Goal: Browse casually: Explore the website without a specific task or goal

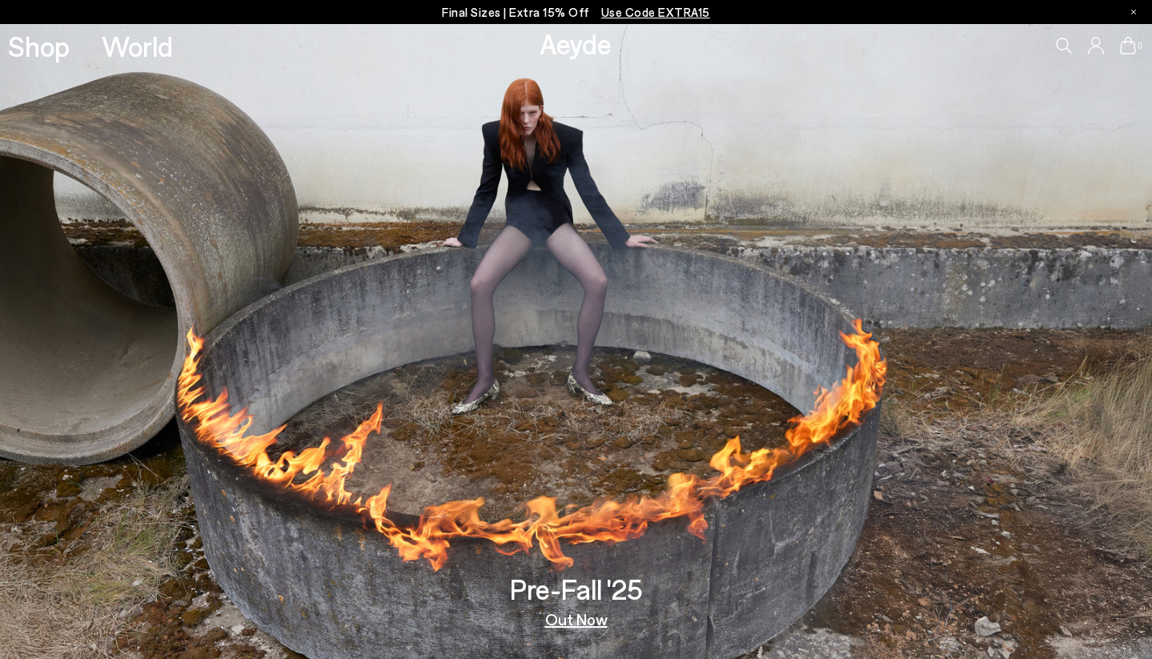
click at [596, 620] on link "Out Now" at bounding box center [576, 619] width 62 height 16
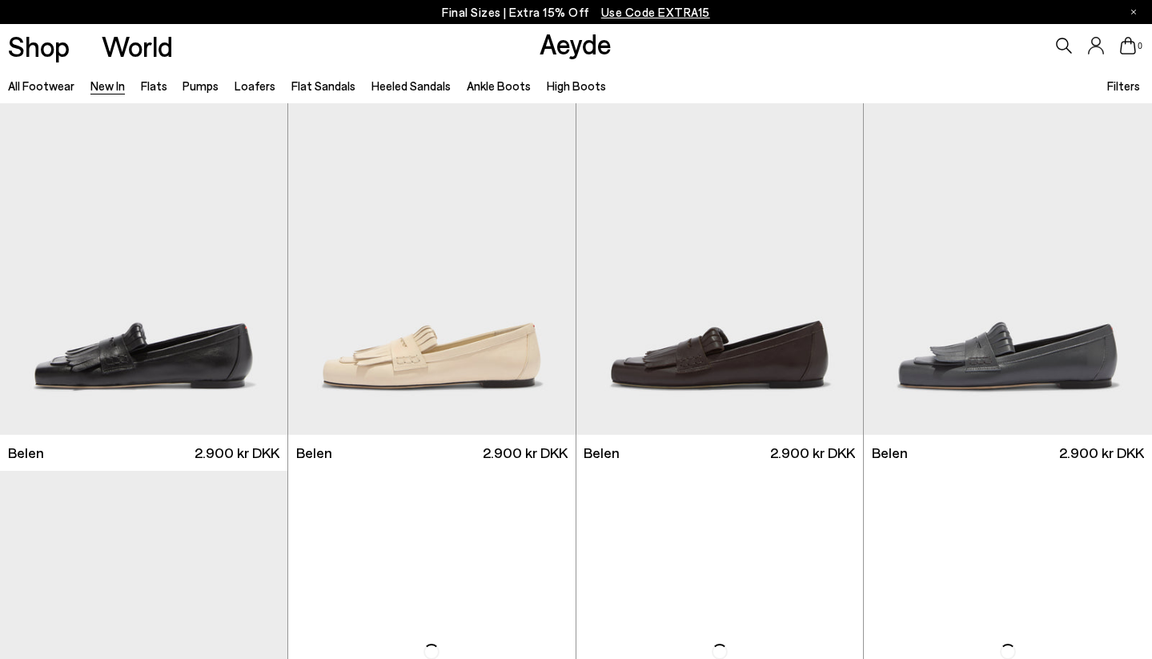
scroll to position [34, 0]
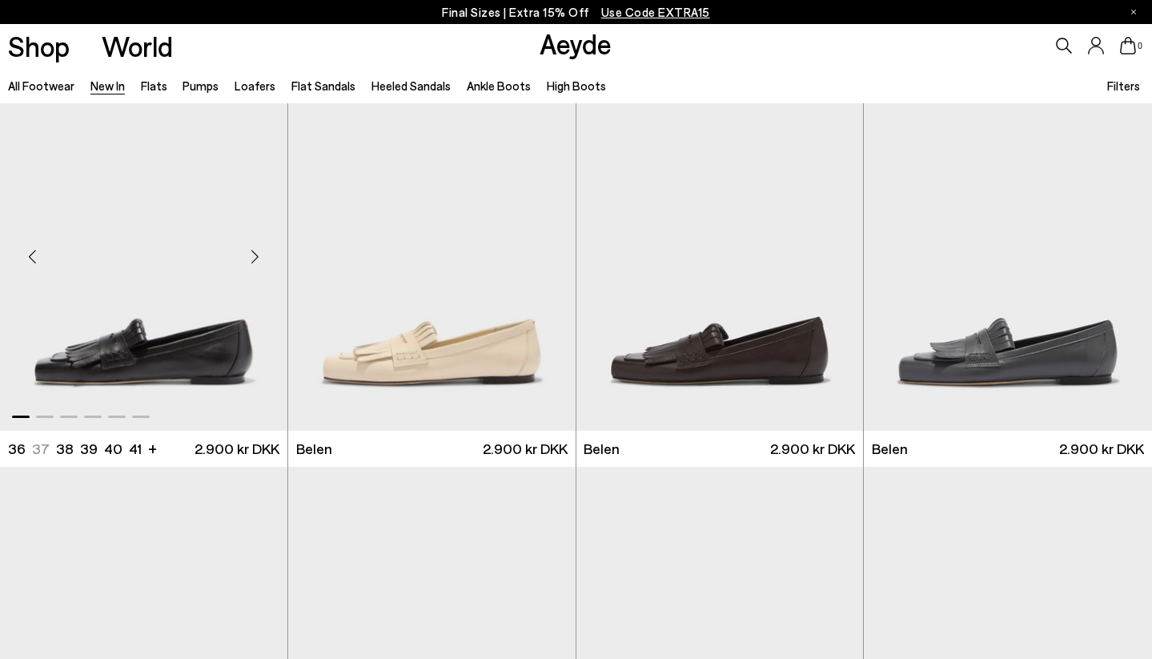
click at [254, 253] on div "Next slide" at bounding box center [255, 257] width 48 height 48
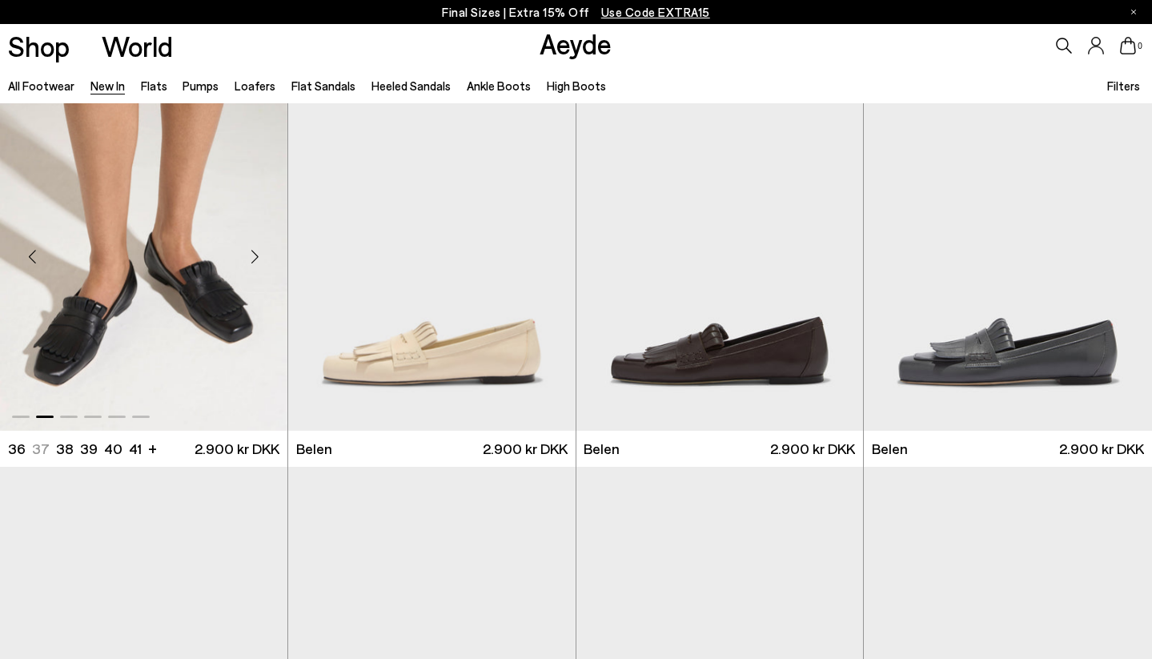
click at [254, 253] on div "Next slide" at bounding box center [255, 257] width 48 height 48
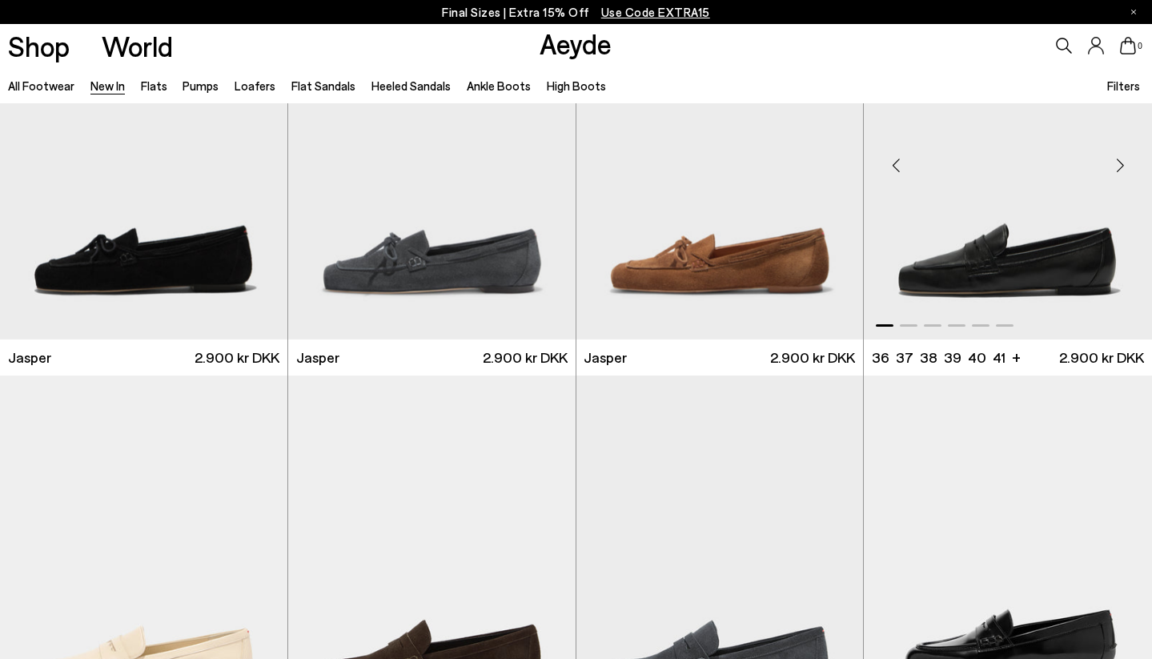
scroll to position [481, 0]
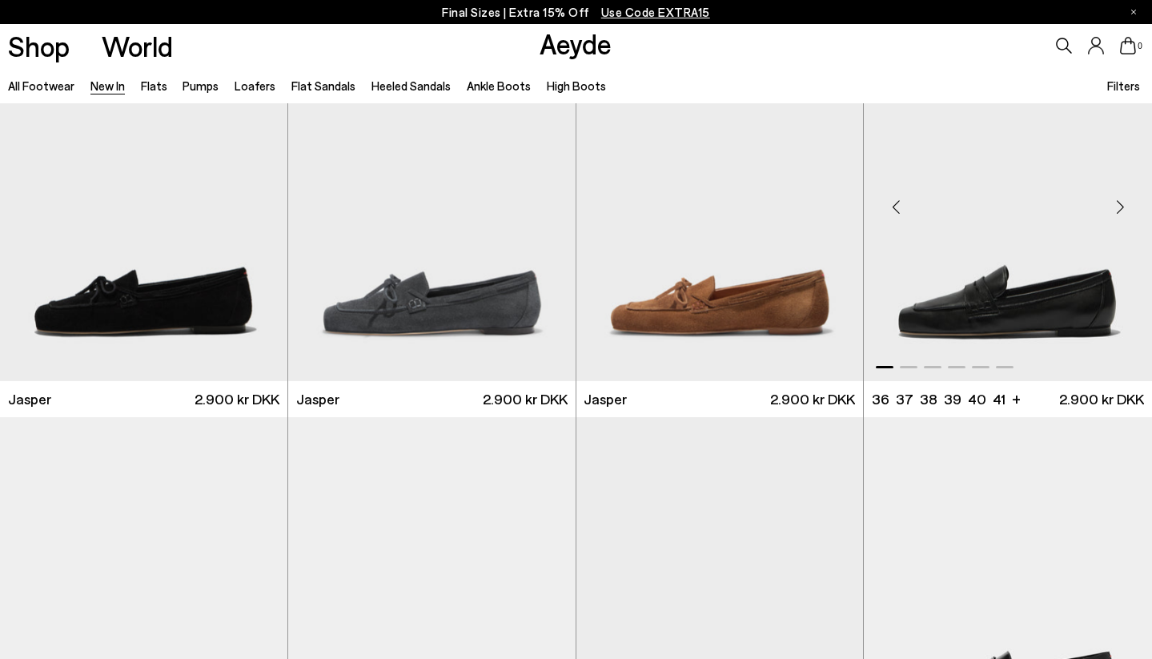
click at [1122, 207] on div "Next slide" at bounding box center [1120, 207] width 48 height 48
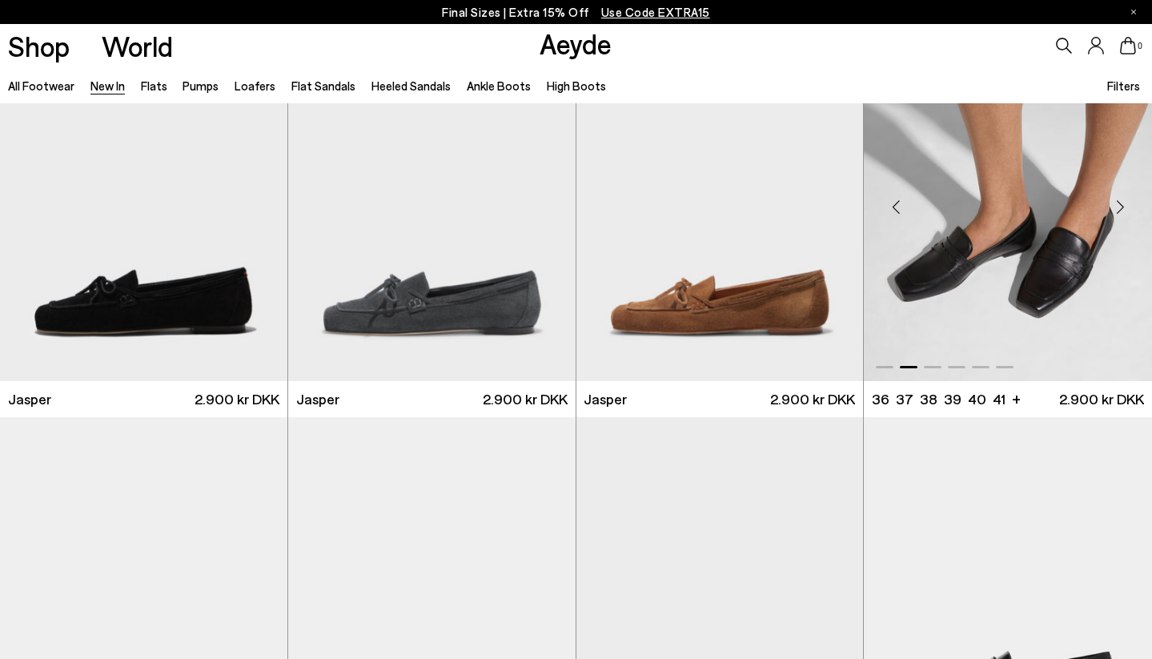
click at [1122, 207] on div "Next slide" at bounding box center [1120, 207] width 48 height 48
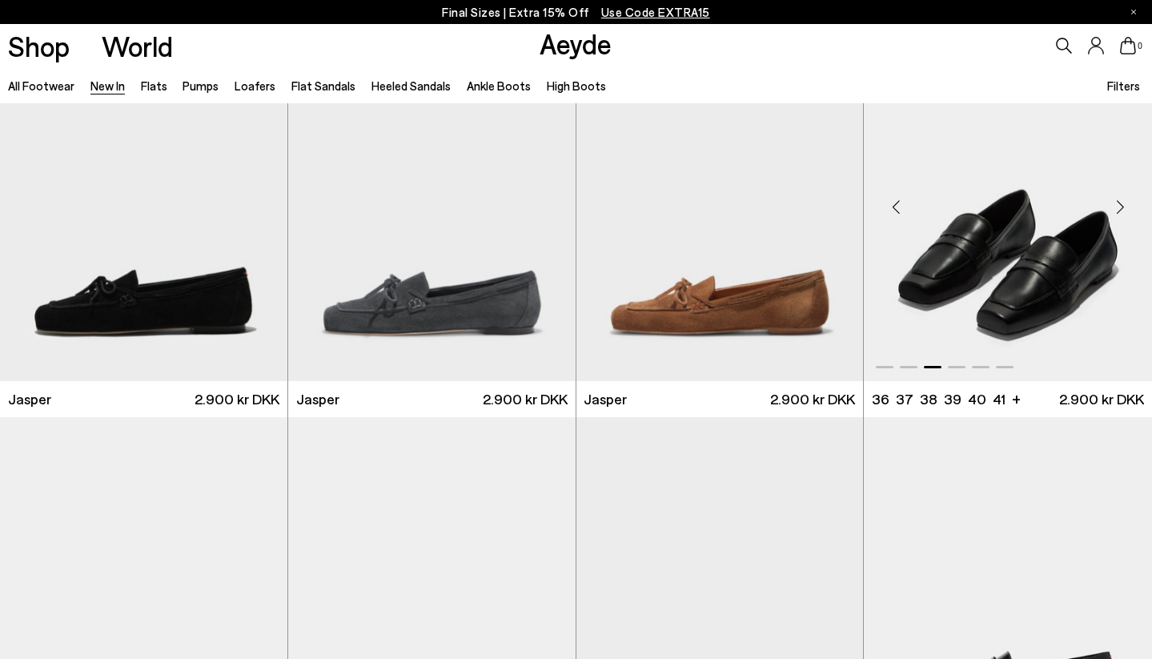
click at [1122, 207] on div "Next slide" at bounding box center [1120, 207] width 48 height 48
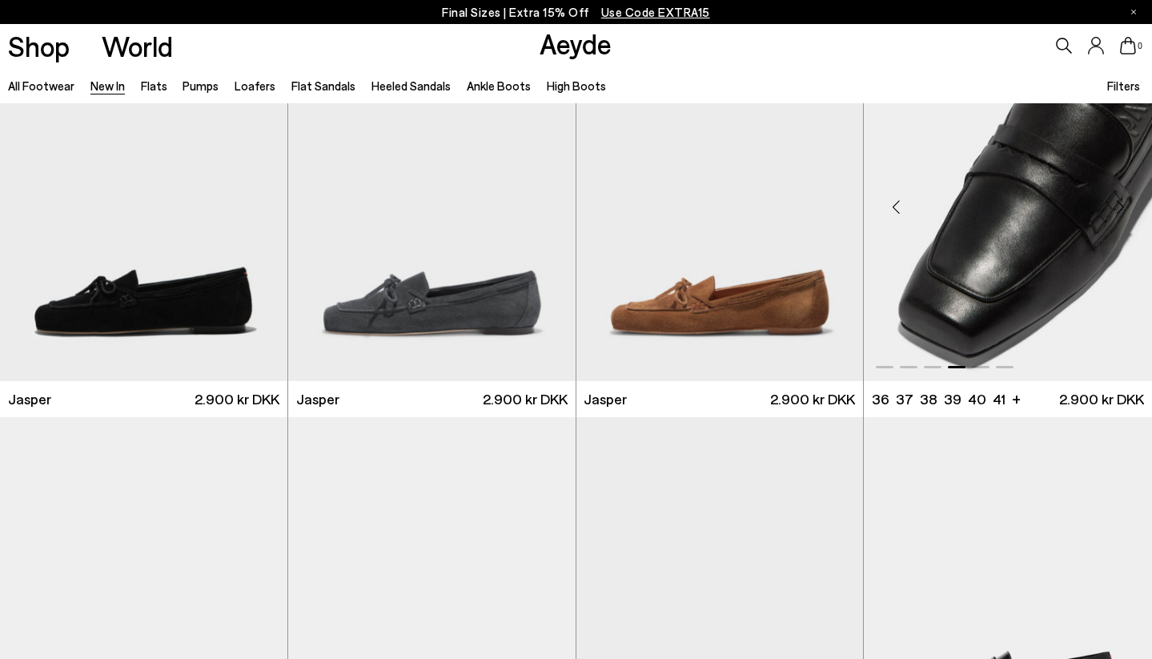
click at [1122, 207] on div "Next slide" at bounding box center [1120, 207] width 48 height 48
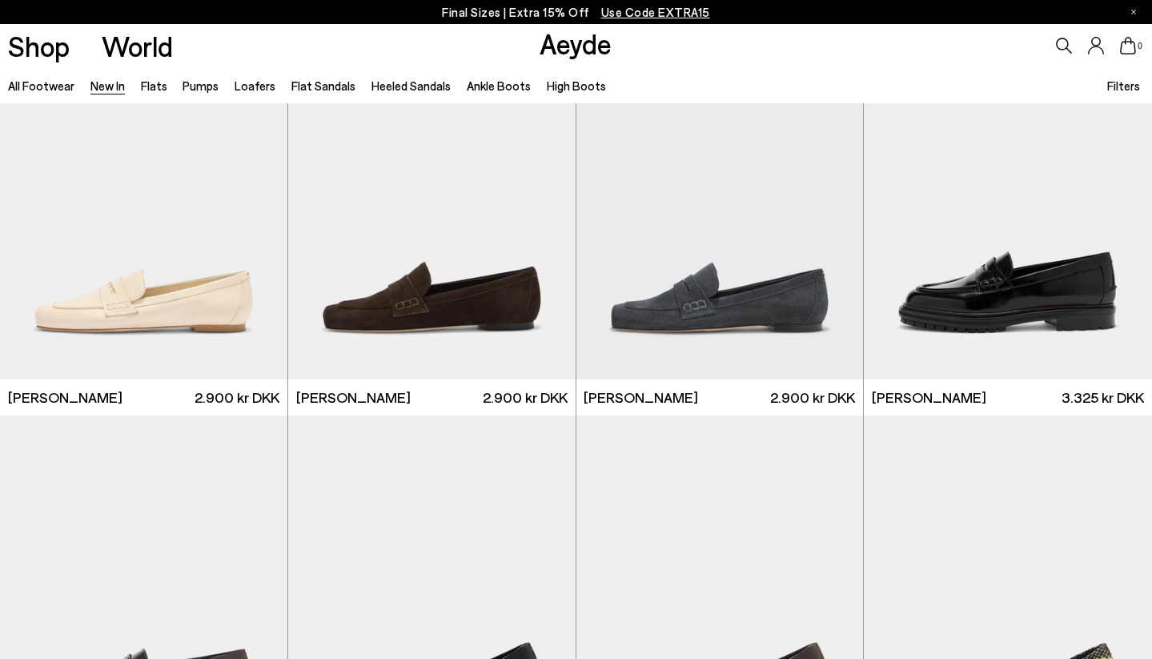
scroll to position [891, 0]
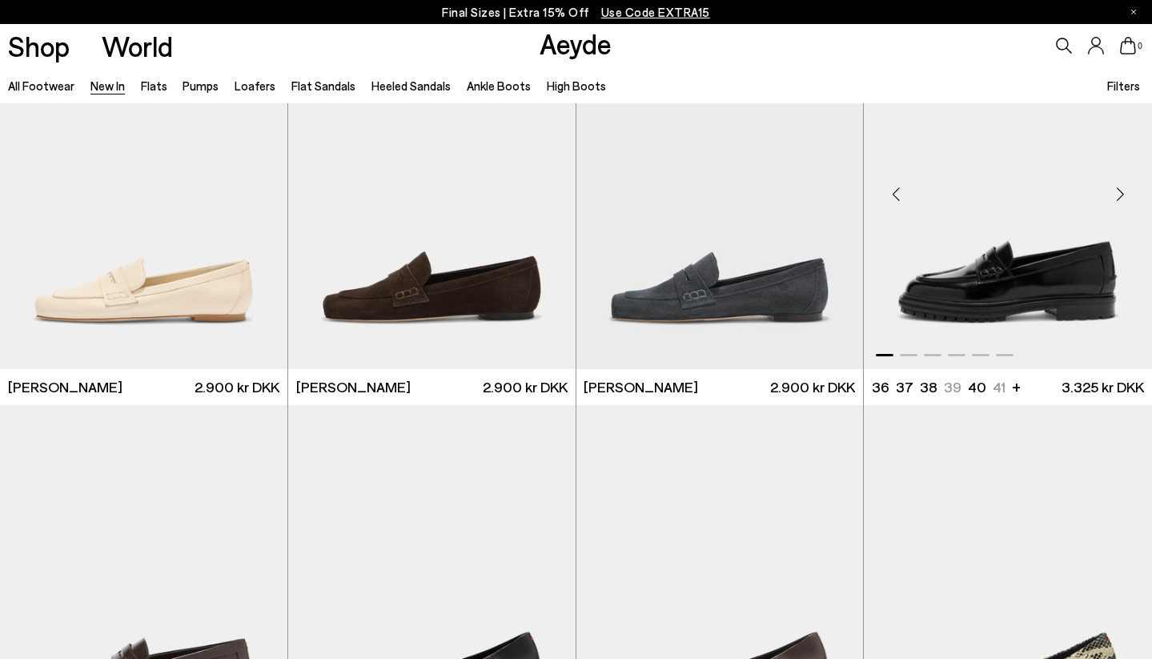
click at [1124, 193] on div "Next slide" at bounding box center [1120, 195] width 48 height 48
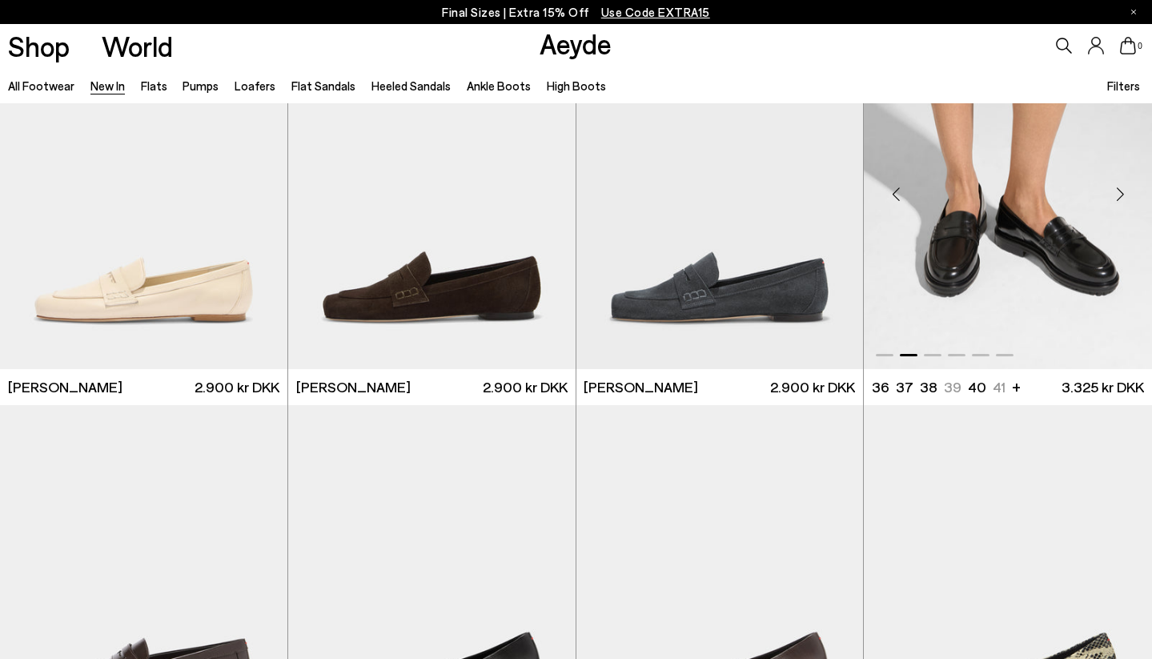
click at [1124, 193] on div "Next slide" at bounding box center [1120, 195] width 48 height 48
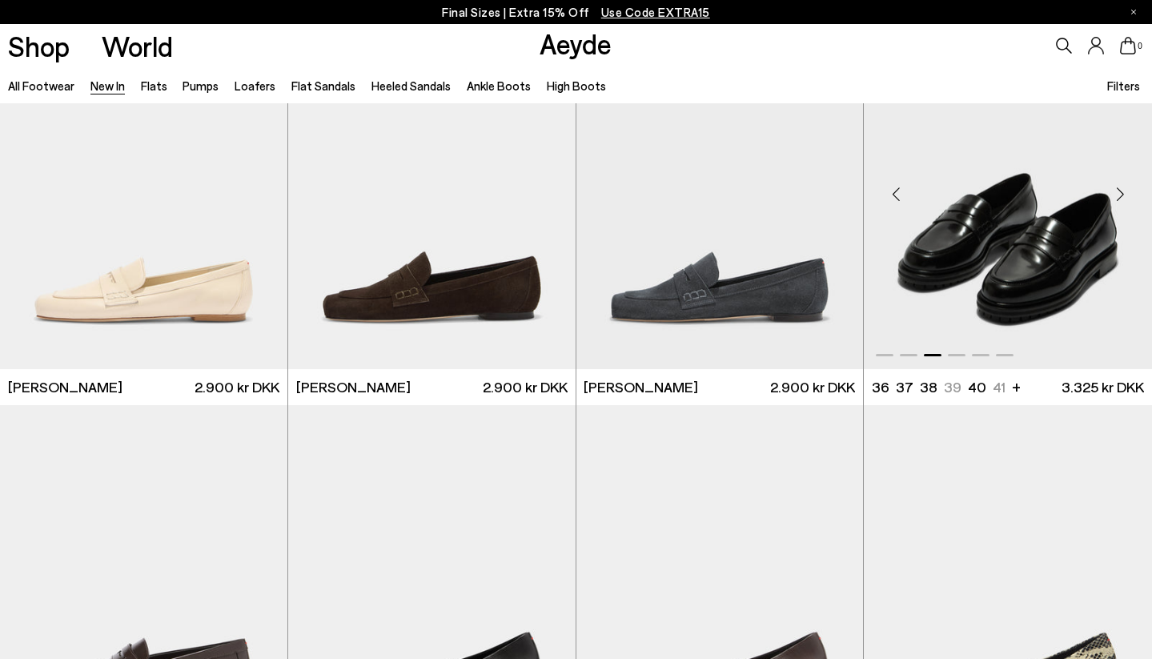
click at [1124, 193] on div "Next slide" at bounding box center [1120, 195] width 48 height 48
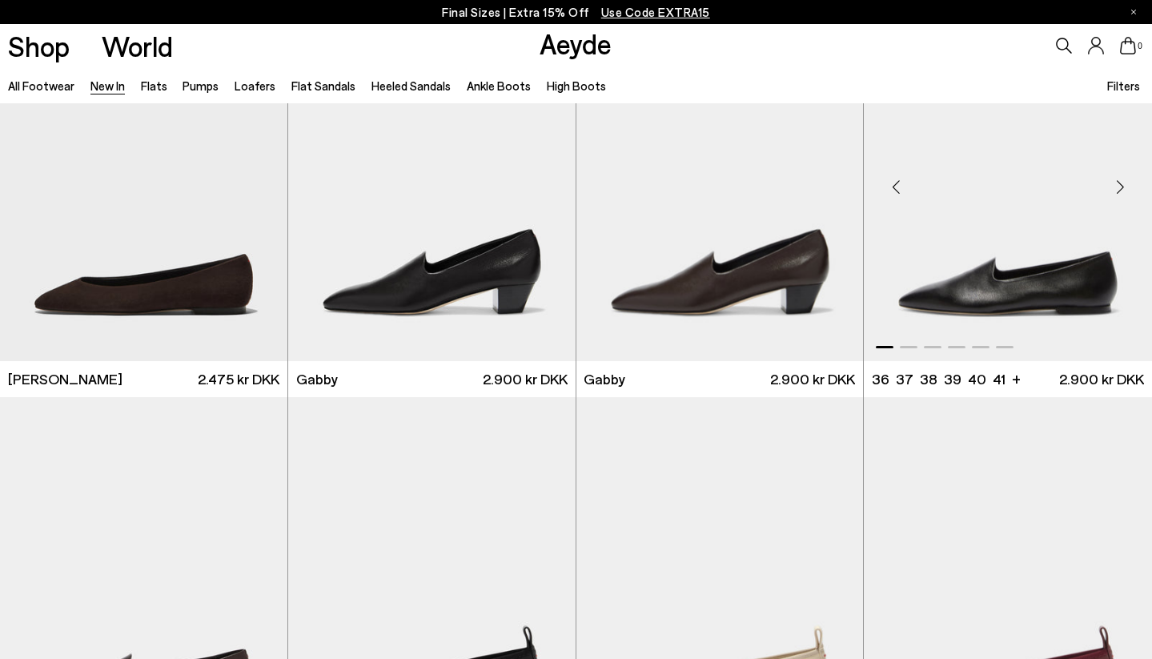
scroll to position [2087, 0]
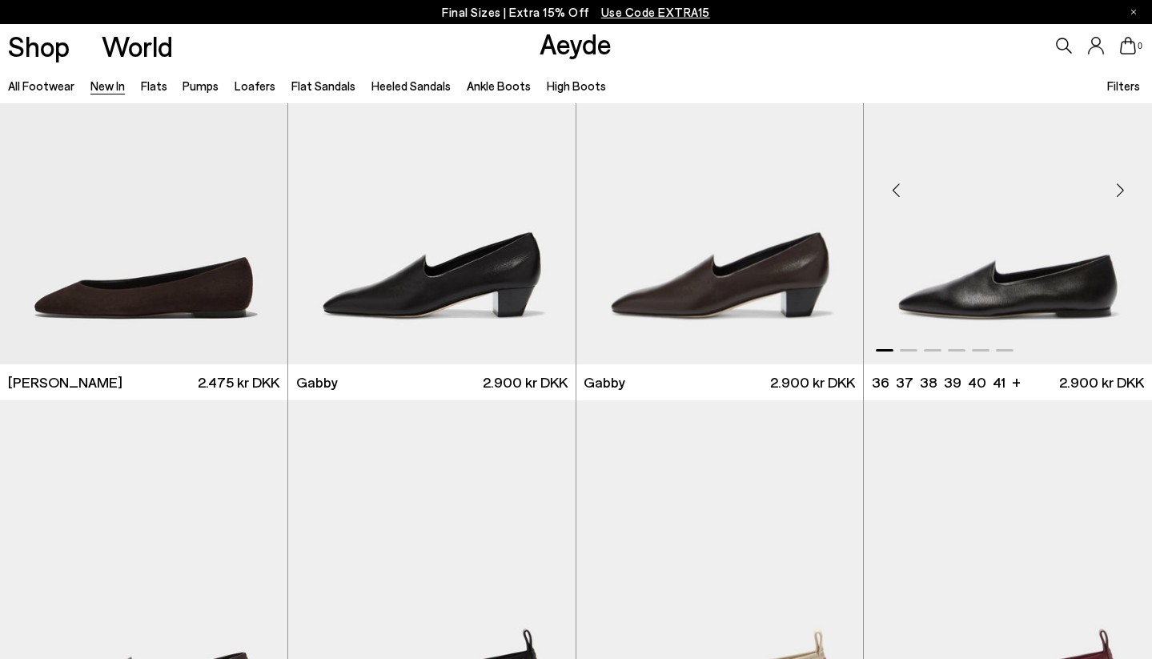
click at [1119, 187] on div "Next slide" at bounding box center [1120, 190] width 48 height 48
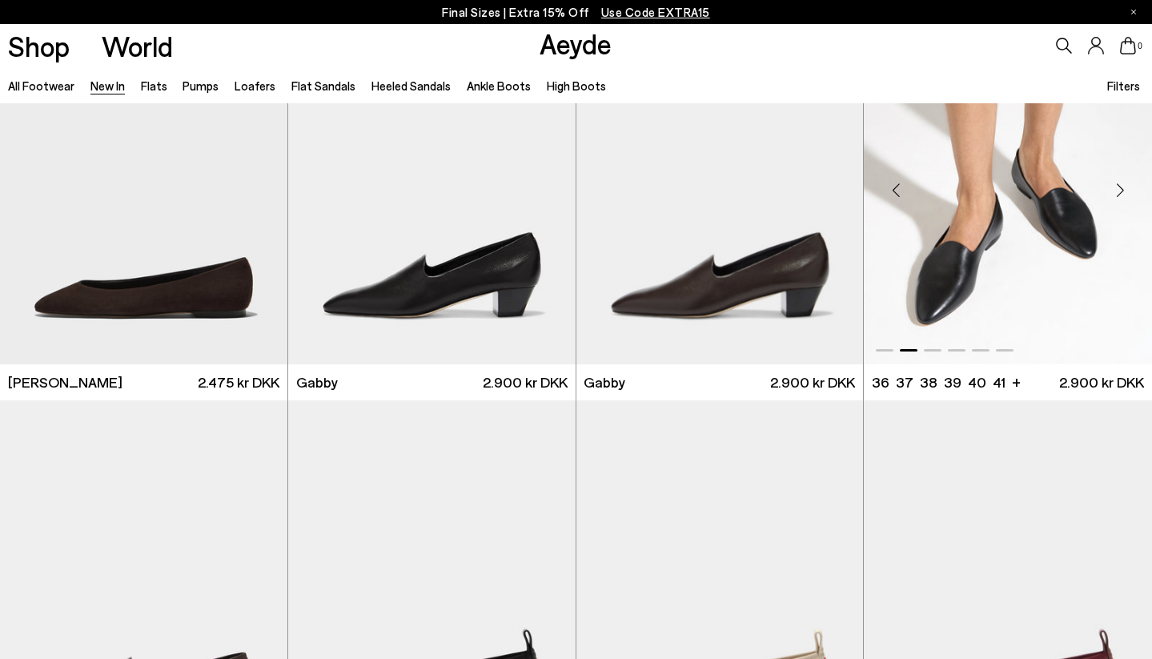
click at [1119, 187] on div "Next slide" at bounding box center [1120, 190] width 48 height 48
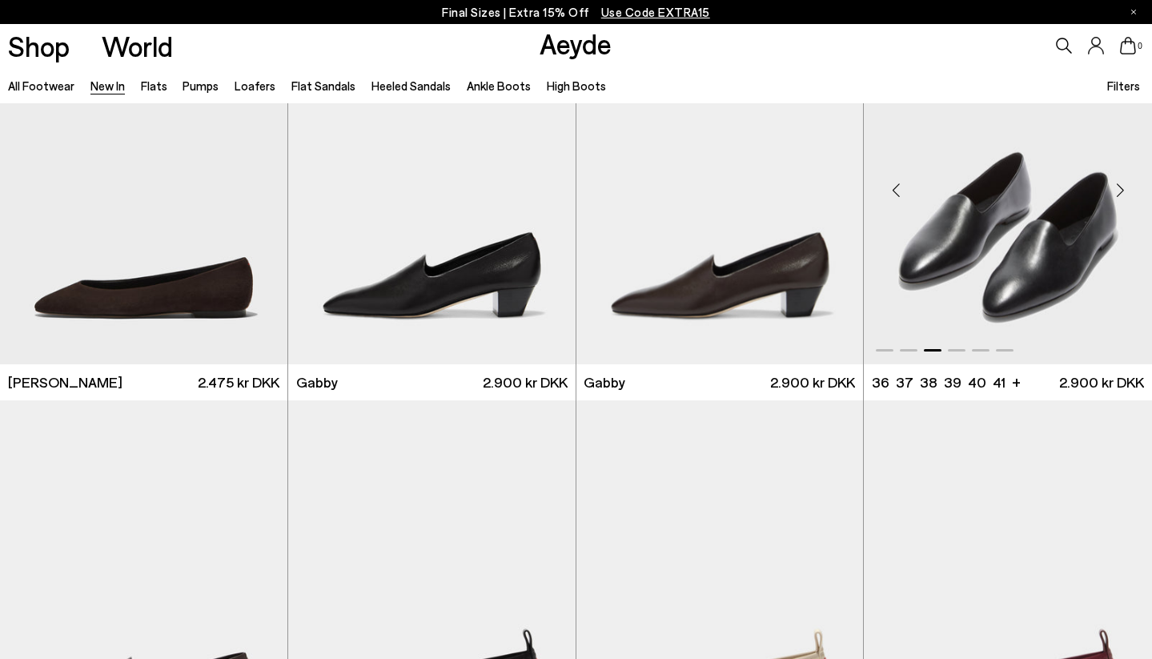
click at [1119, 187] on div "Next slide" at bounding box center [1120, 190] width 48 height 48
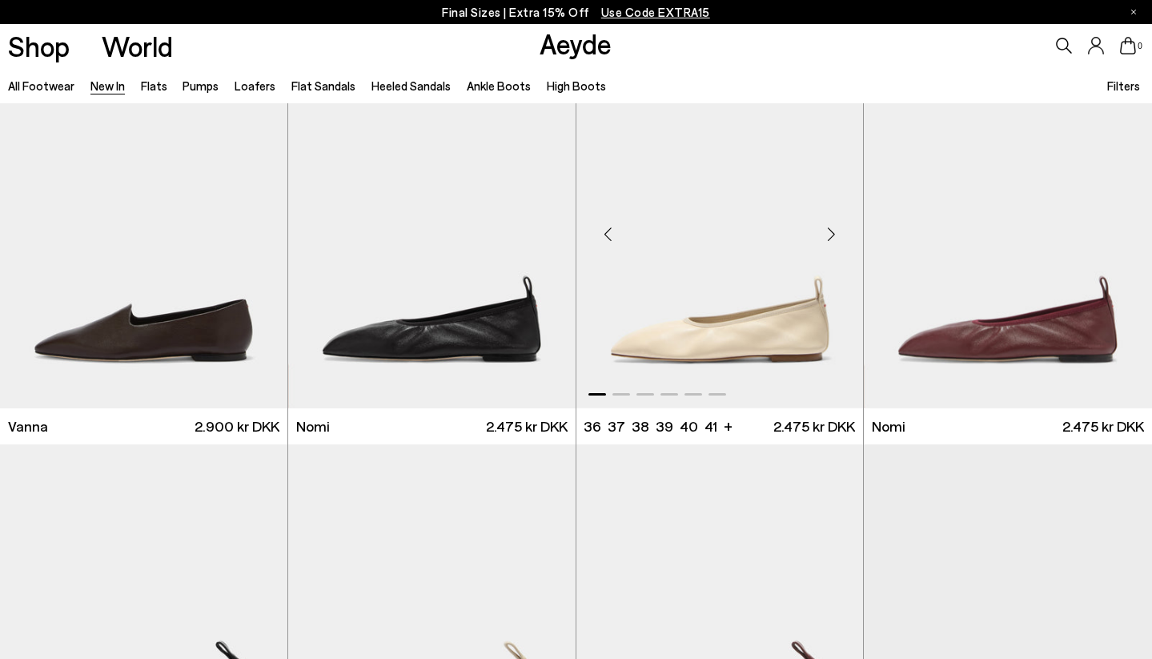
scroll to position [2440, 0]
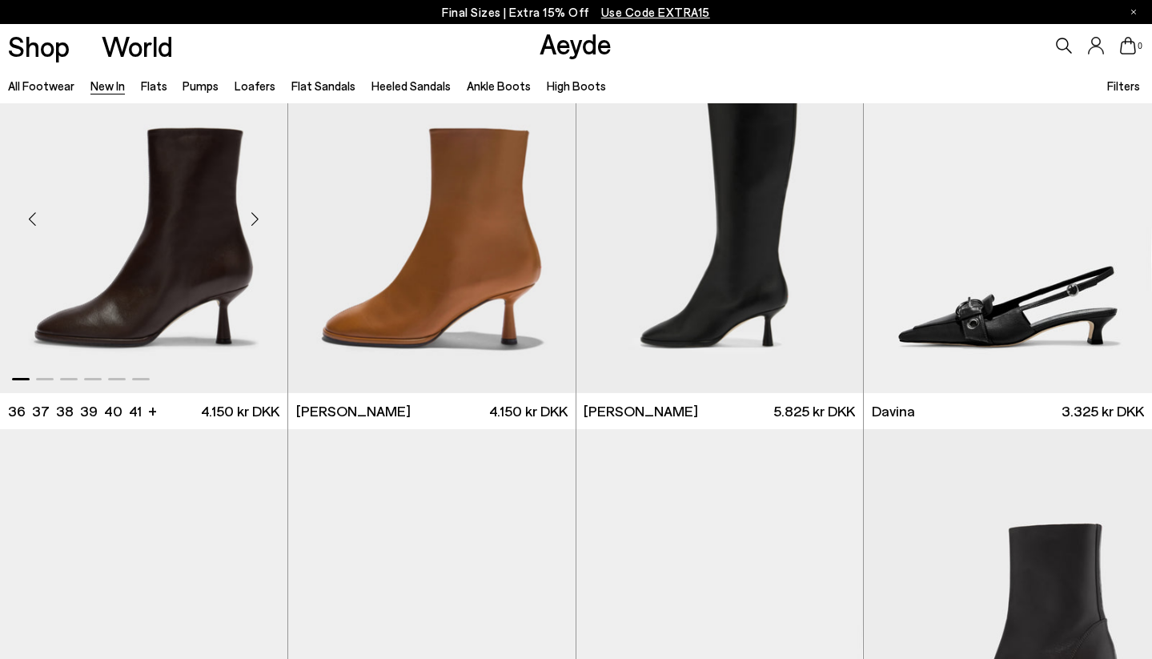
scroll to position [4370, 0]
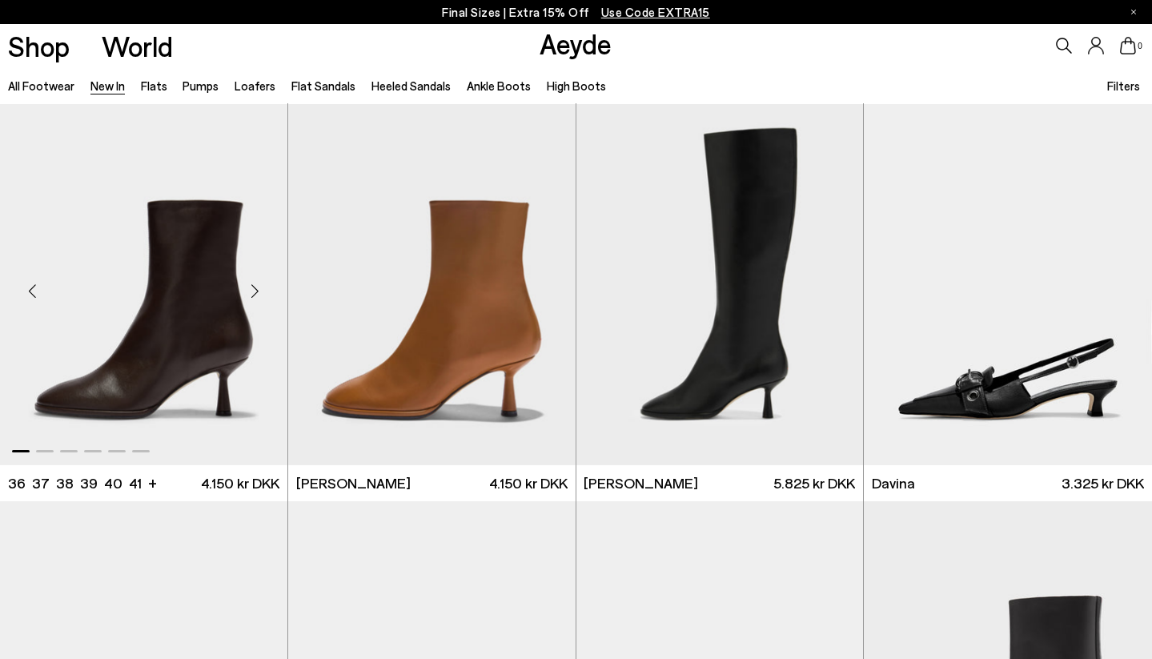
click at [256, 292] on div "Next slide" at bounding box center [255, 291] width 48 height 48
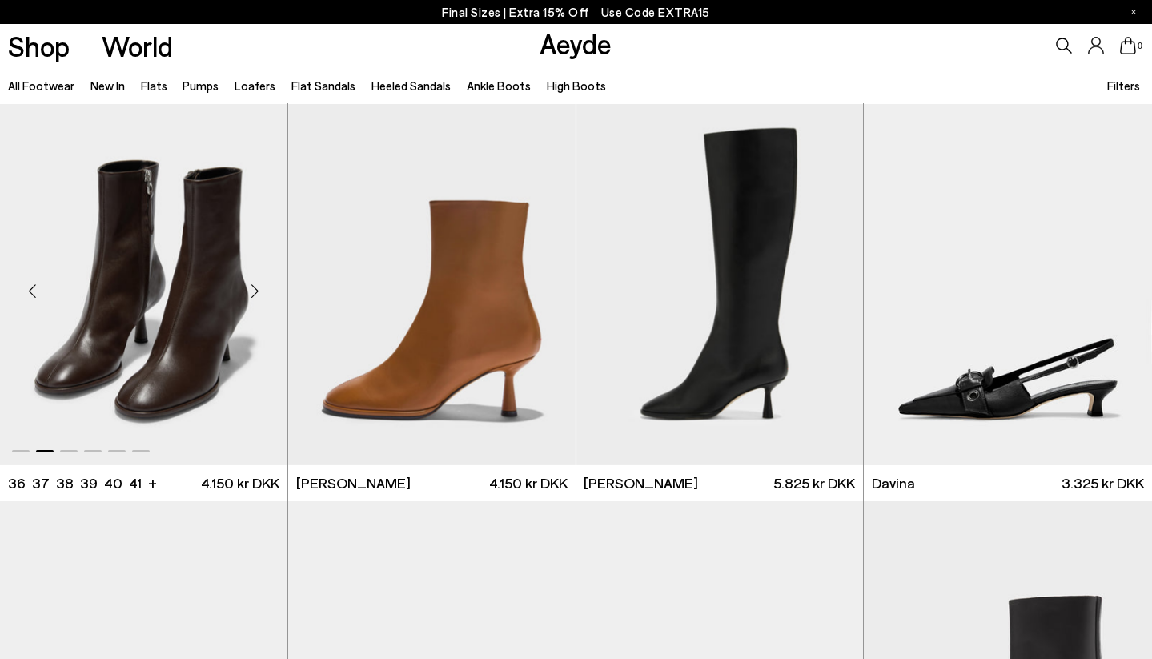
click at [256, 292] on div "Next slide" at bounding box center [255, 291] width 48 height 48
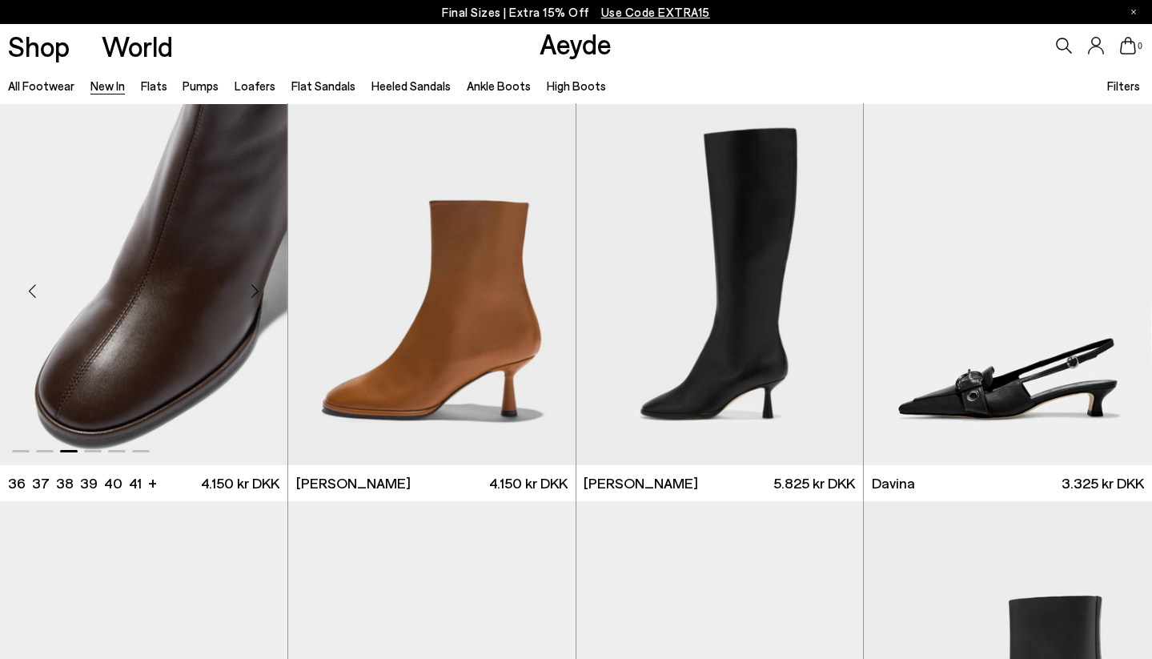
click at [256, 292] on div "Next slide" at bounding box center [255, 291] width 48 height 48
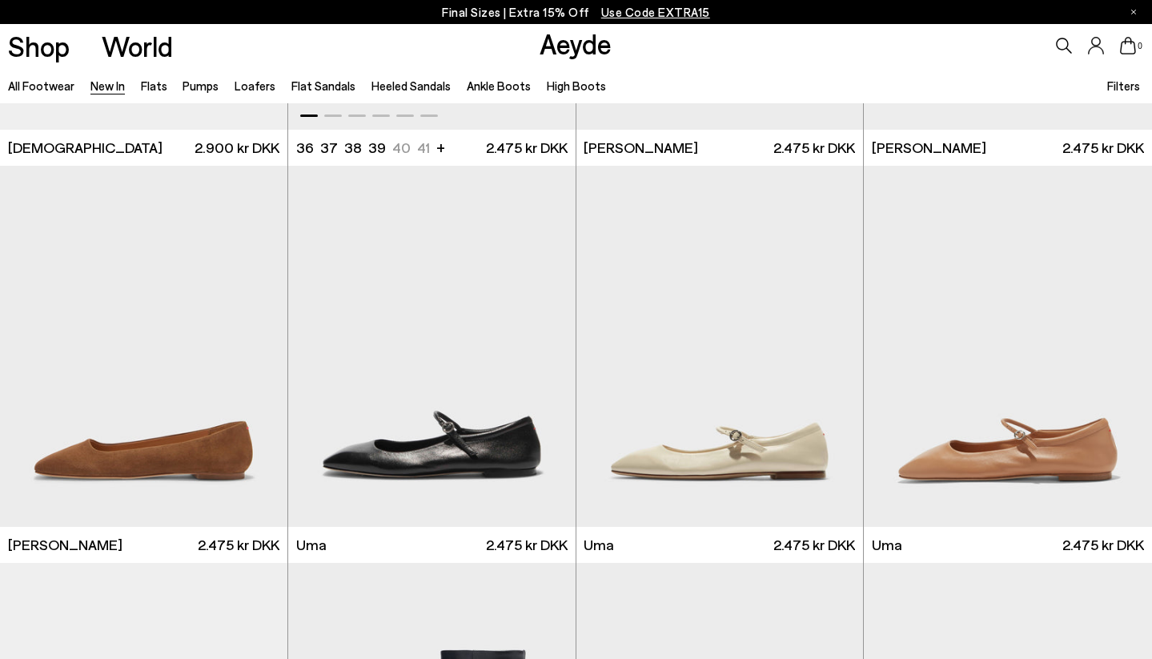
scroll to position [7081, 0]
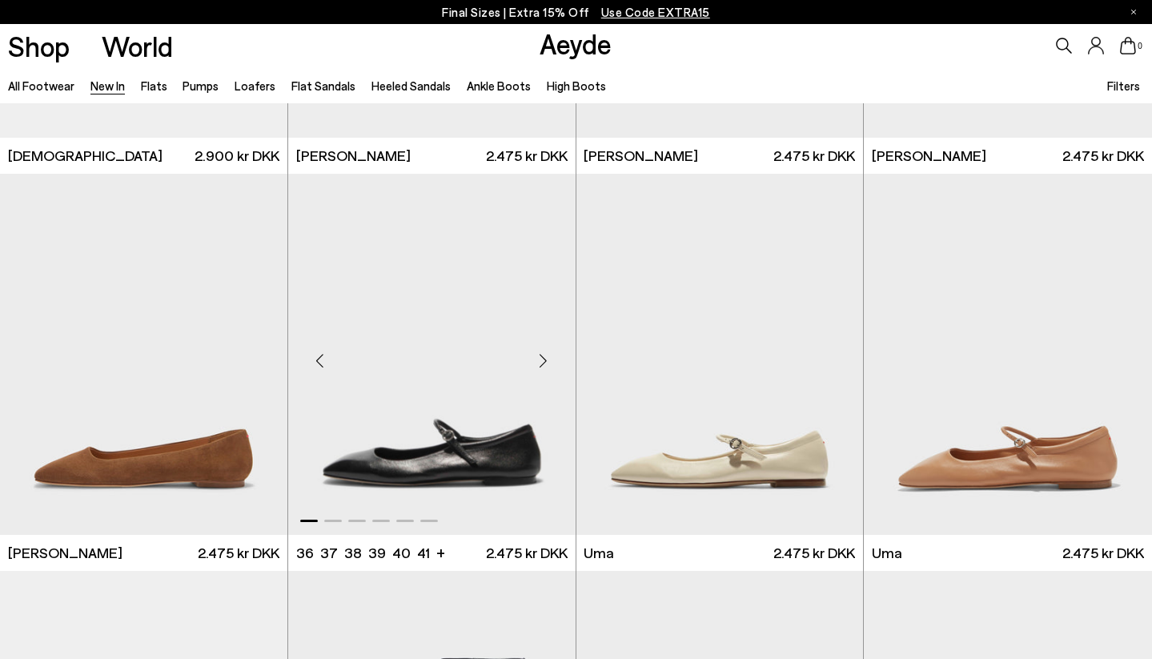
click at [543, 363] on div "Next slide" at bounding box center [544, 360] width 48 height 48
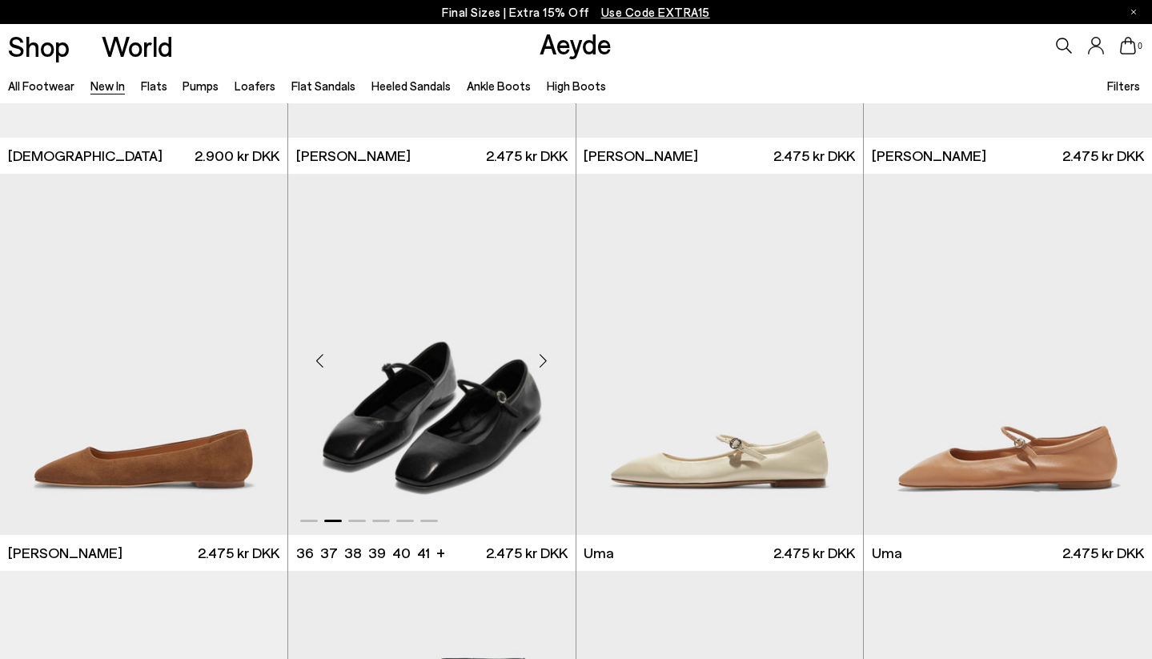
click at [543, 363] on div "Next slide" at bounding box center [544, 360] width 48 height 48
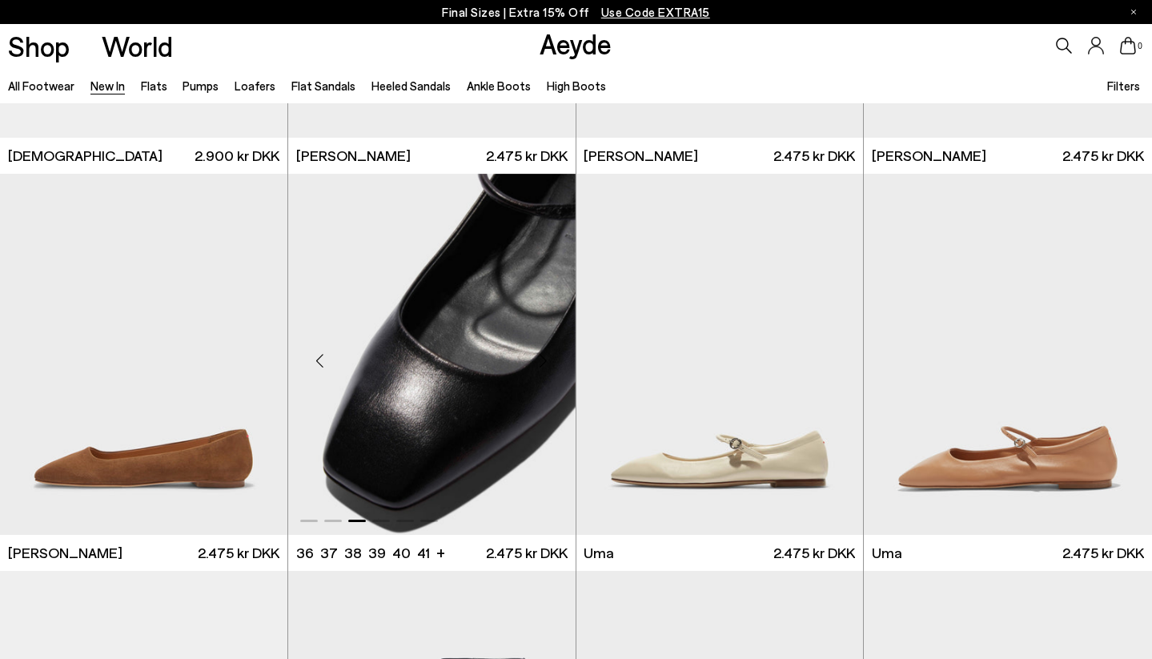
click at [543, 363] on div "Next slide" at bounding box center [544, 360] width 48 height 48
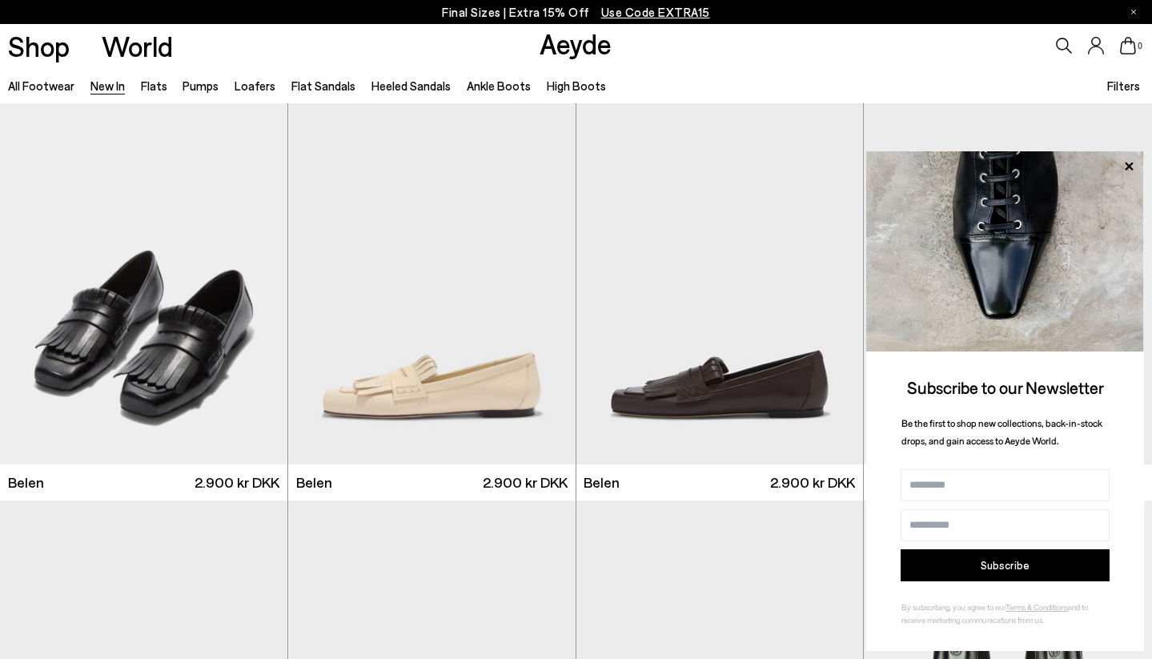
click at [648, 8] on span "Use Code EXTRA15" at bounding box center [655, 12] width 109 height 14
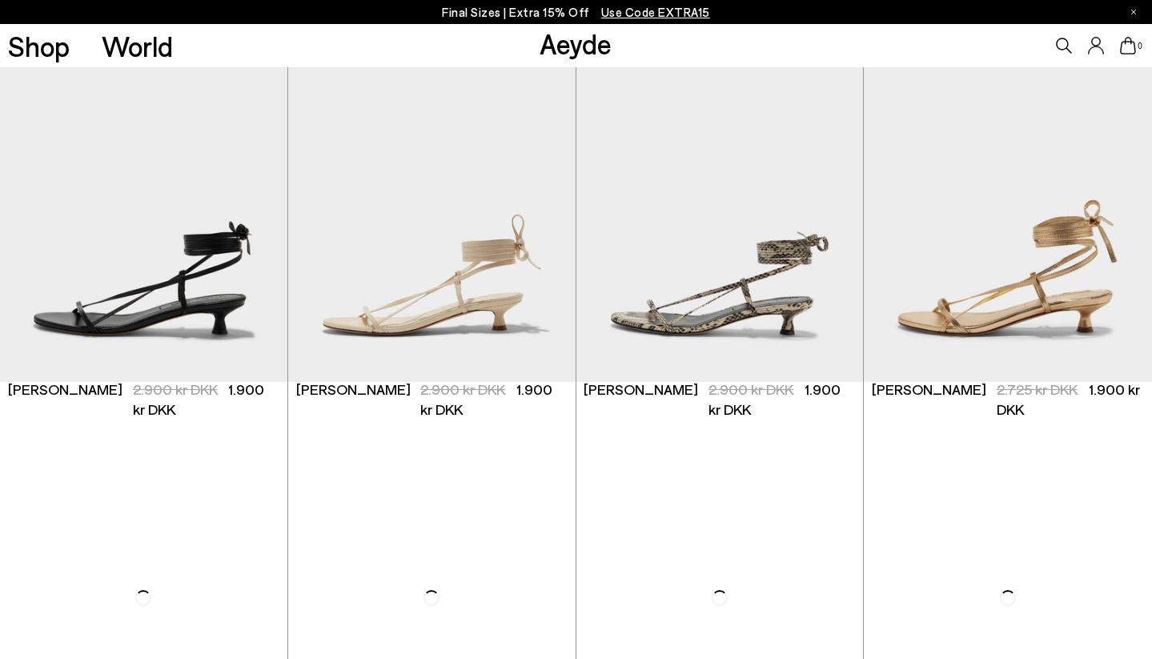
scroll to position [436, 0]
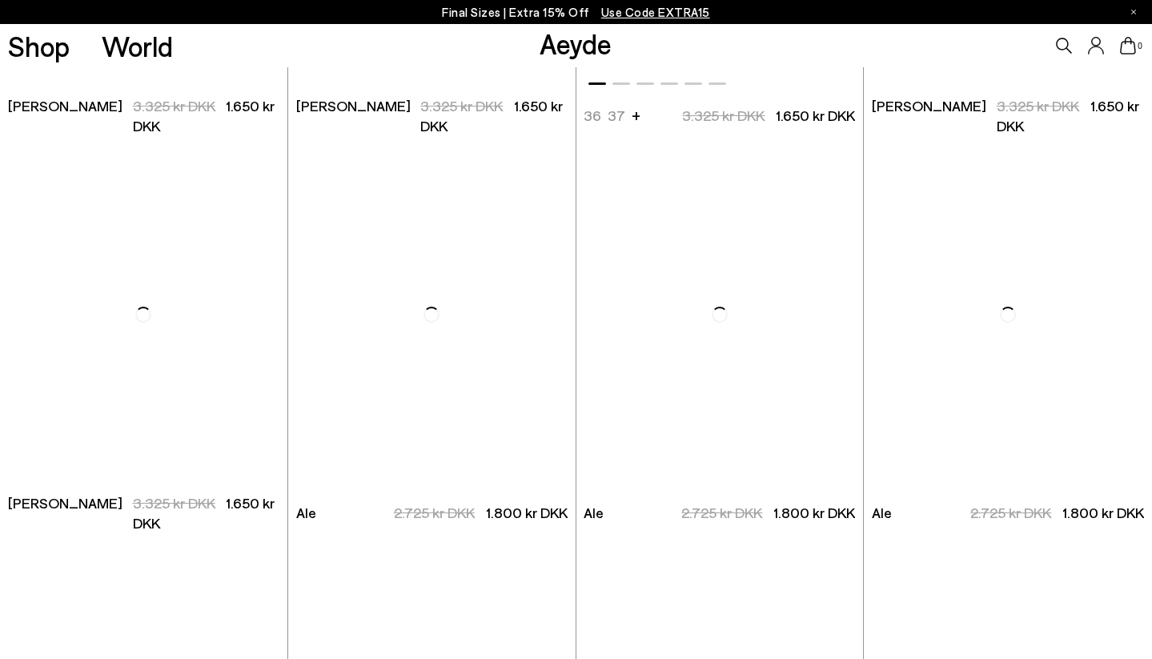
scroll to position [3104, 0]
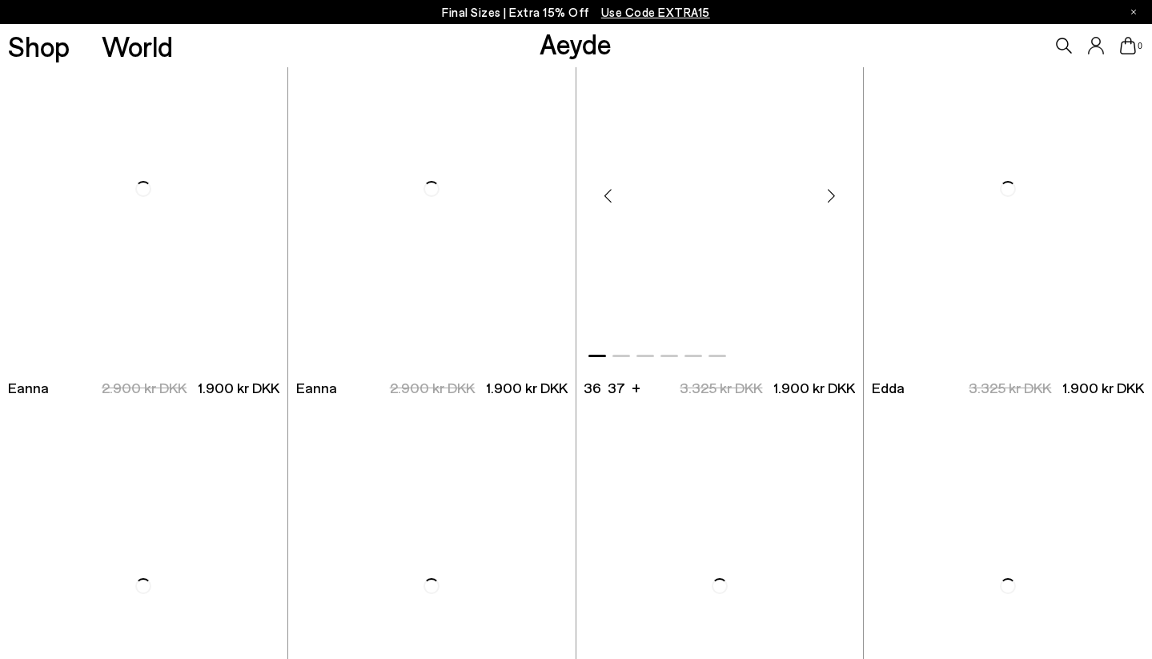
scroll to position [5216, 0]
